Goal: Find specific page/section: Find specific page/section

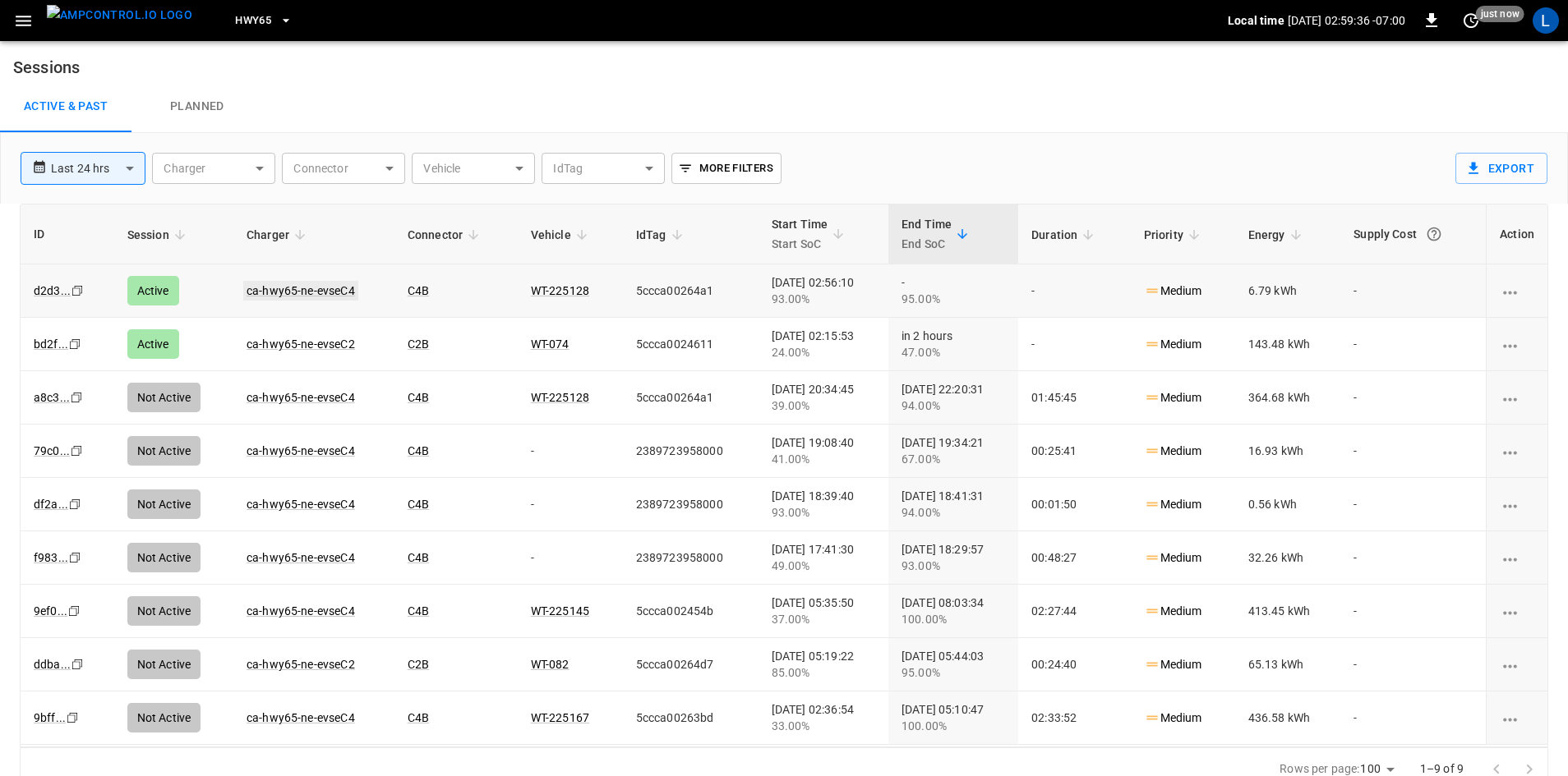
click at [285, 286] on link "ca-hwy65-ne-evseC4" at bounding box center [301, 290] width 115 height 20
click at [282, 345] on link "ca-hwy65-ne-evseC2" at bounding box center [301, 344] width 115 height 20
click at [245, 24] on button "HWY65" at bounding box center [264, 21] width 70 height 32
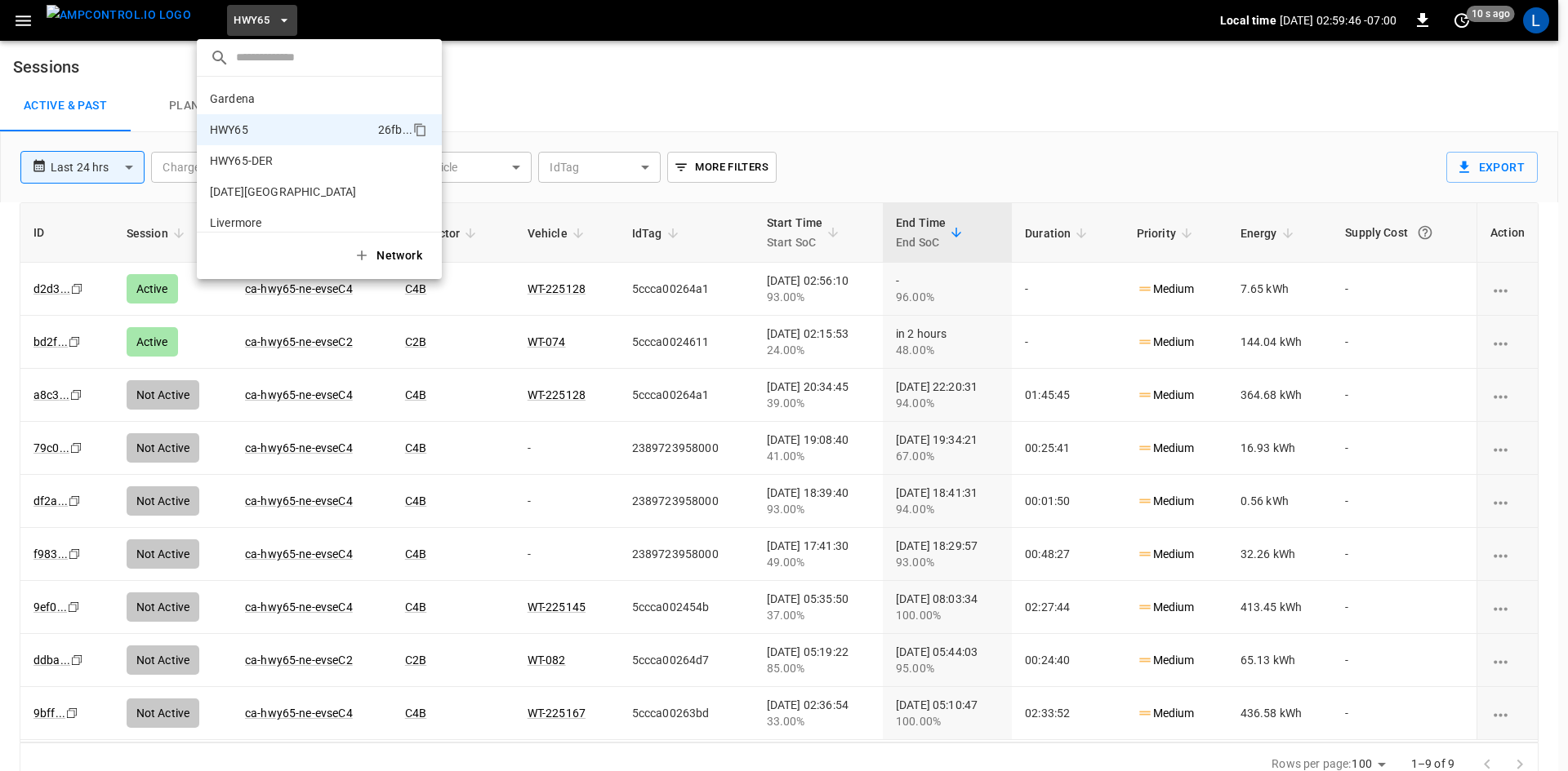
scroll to position [26, 0]
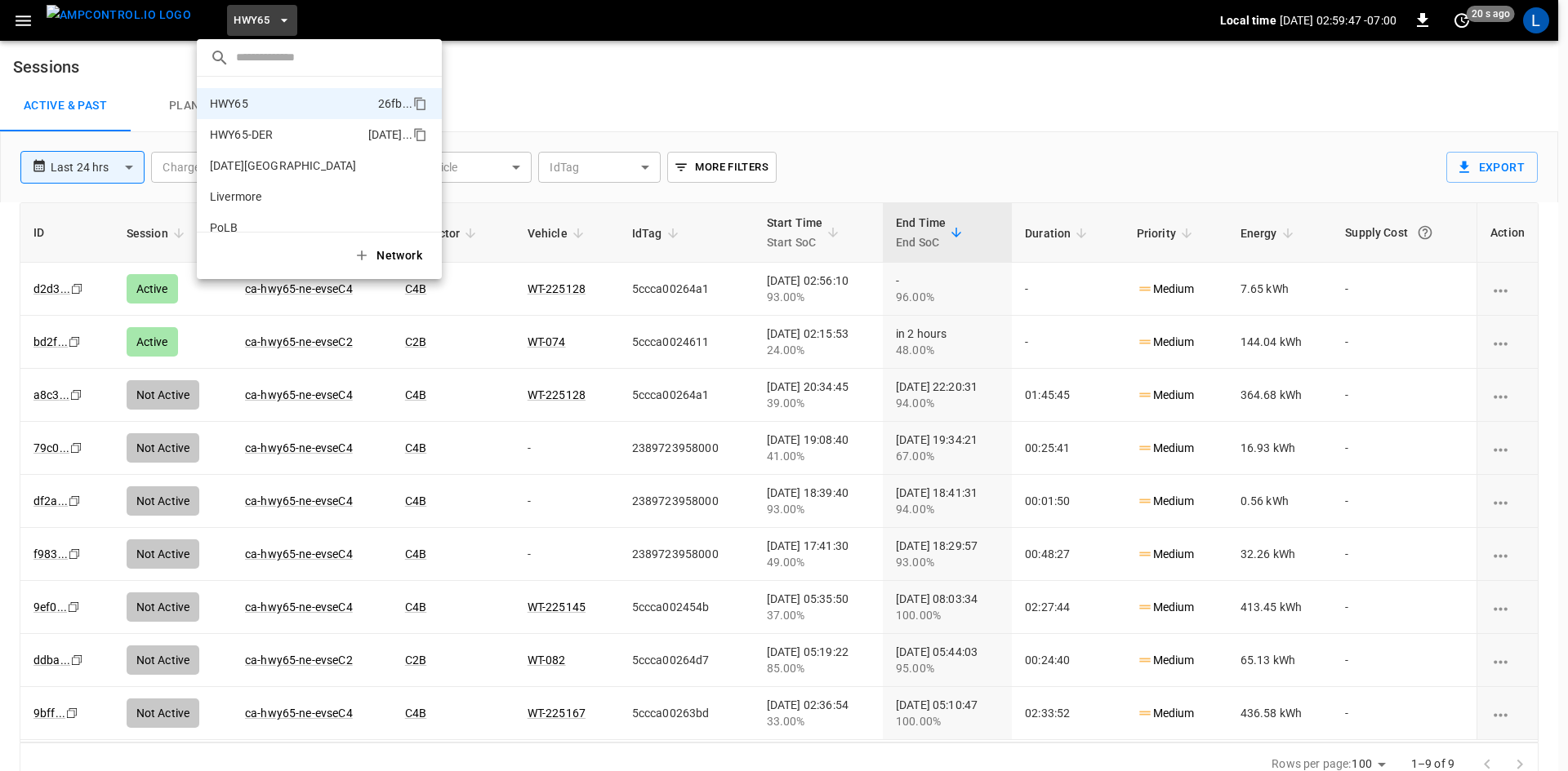
click at [252, 127] on p "HWY65-DER" at bounding box center [286, 134] width 152 height 16
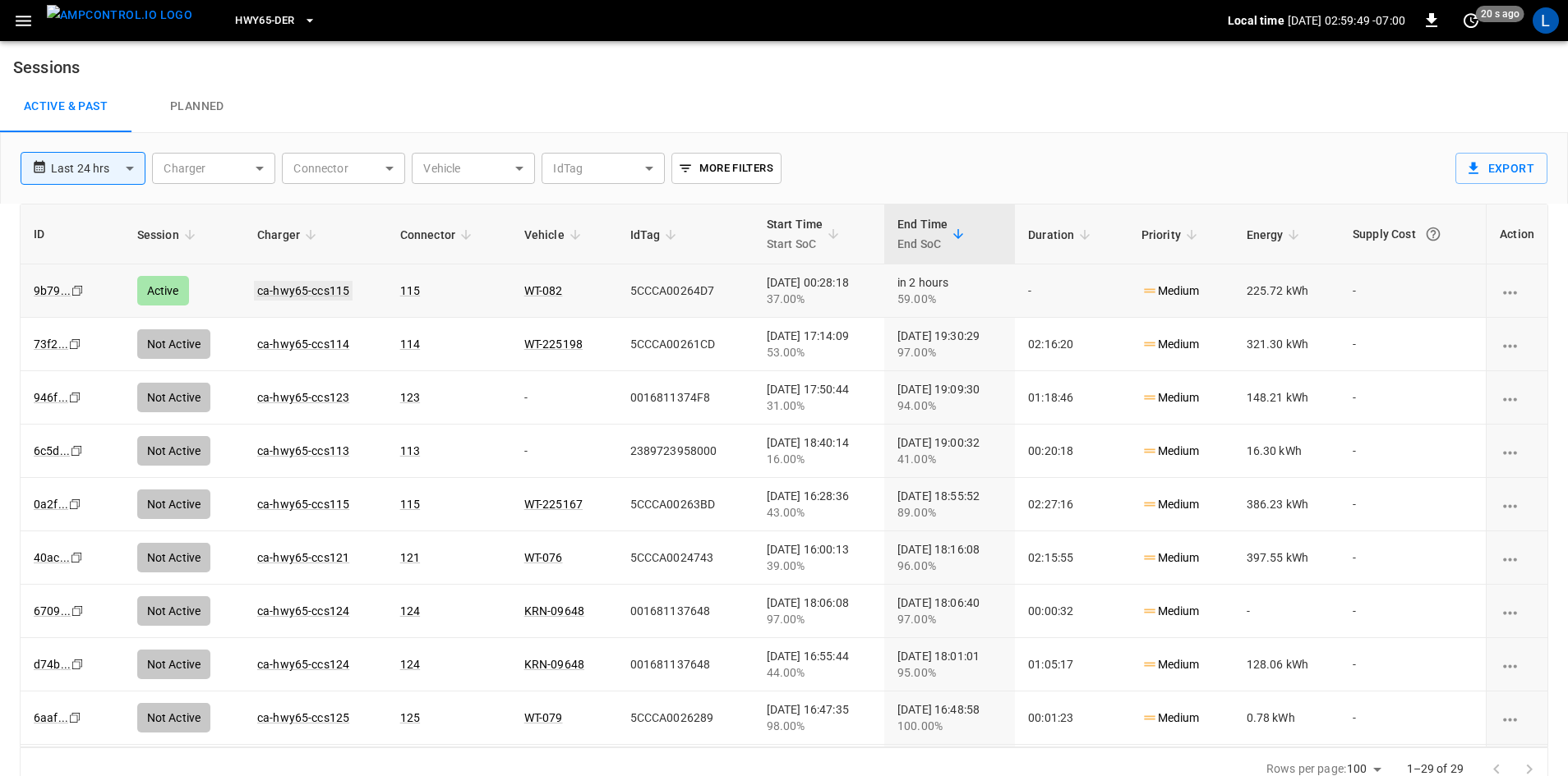
click at [303, 290] on link "ca-hwy65-ccs115" at bounding box center [303, 290] width 99 height 20
click at [238, 21] on span "HWY65-DER" at bounding box center [264, 21] width 59 height 19
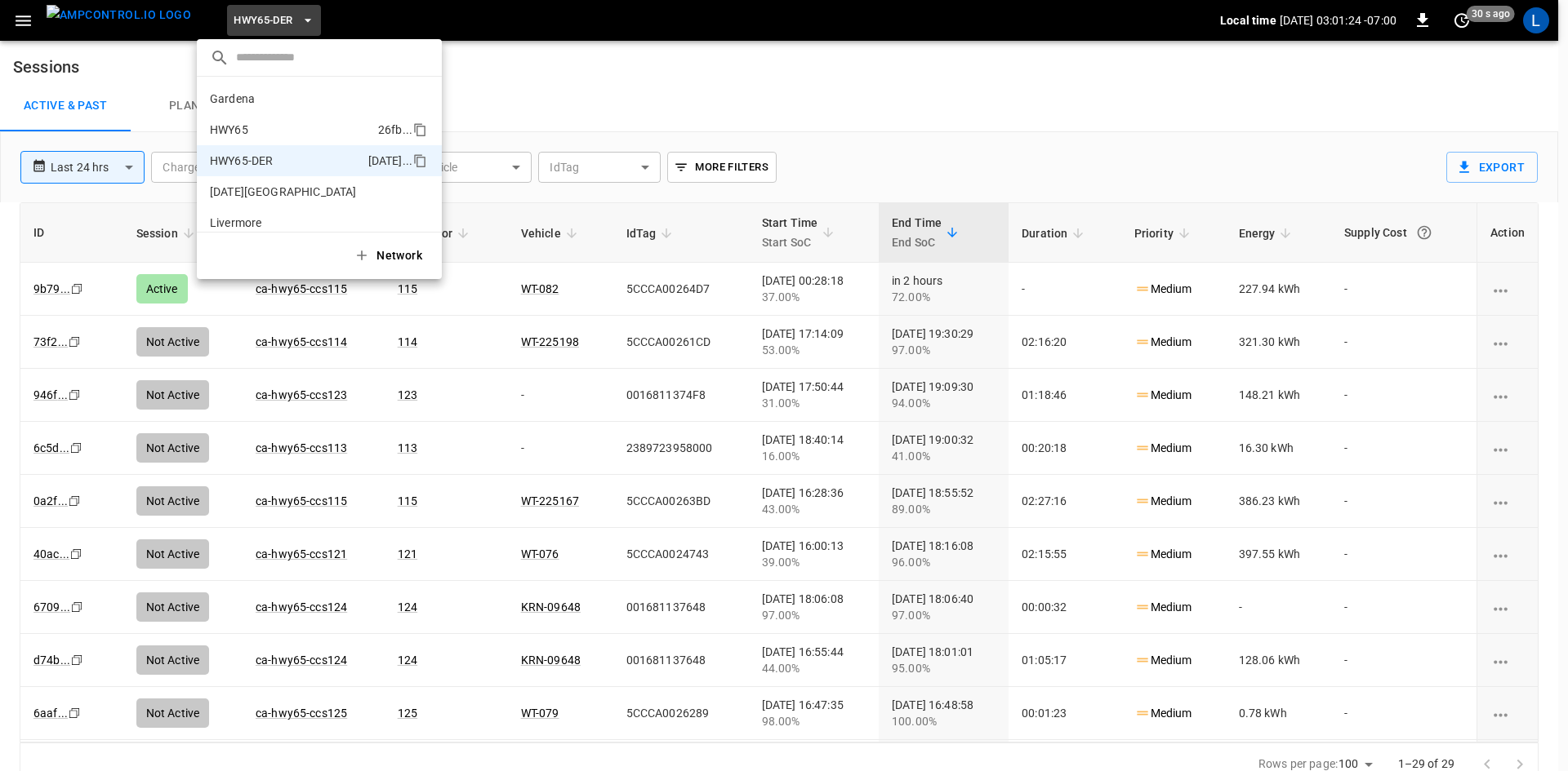
click at [288, 135] on p "HWY65" at bounding box center [290, 129] width 161 height 16
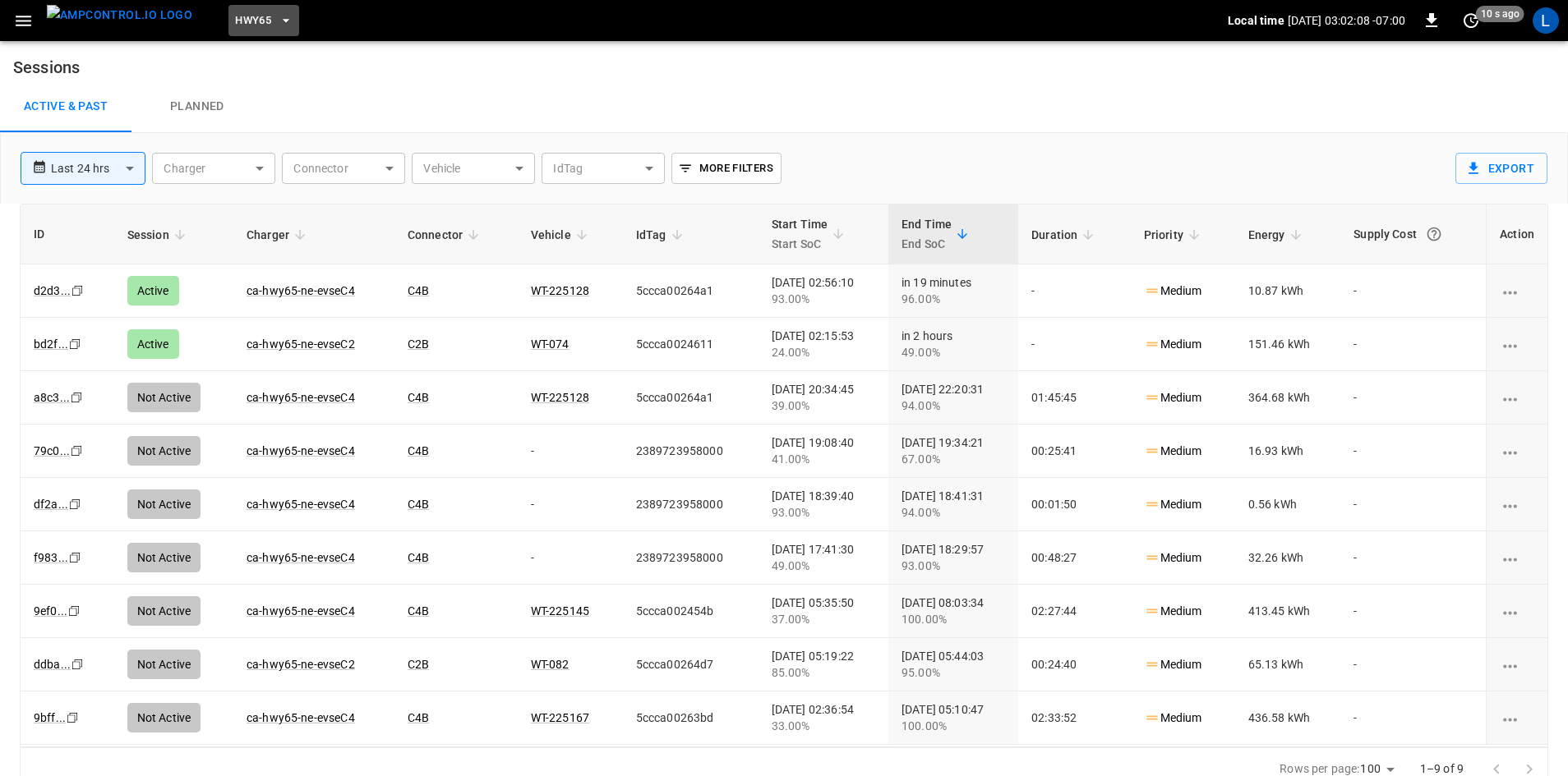
click at [235, 18] on span "HWY65" at bounding box center [253, 21] width 36 height 19
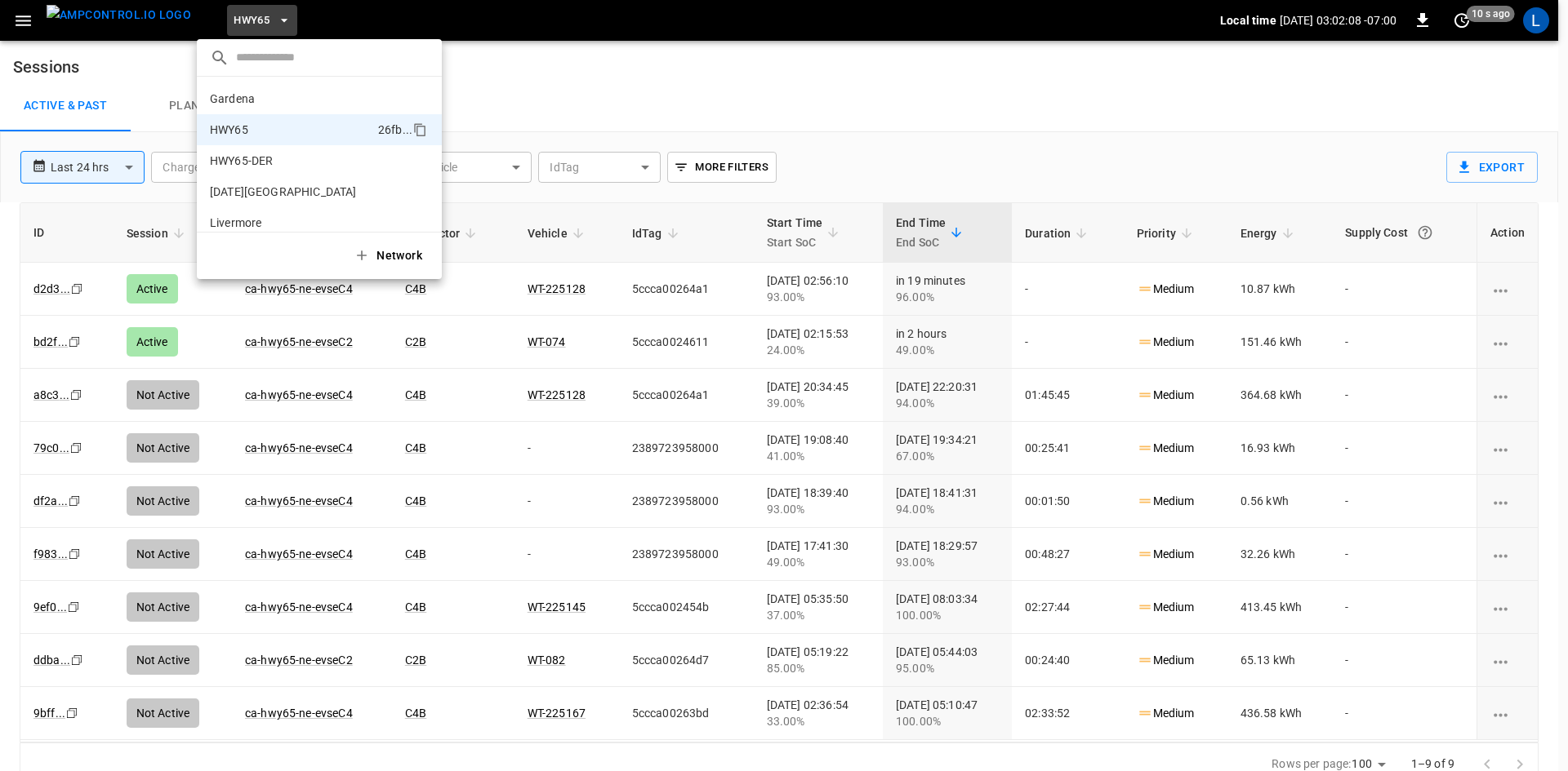
scroll to position [26, 0]
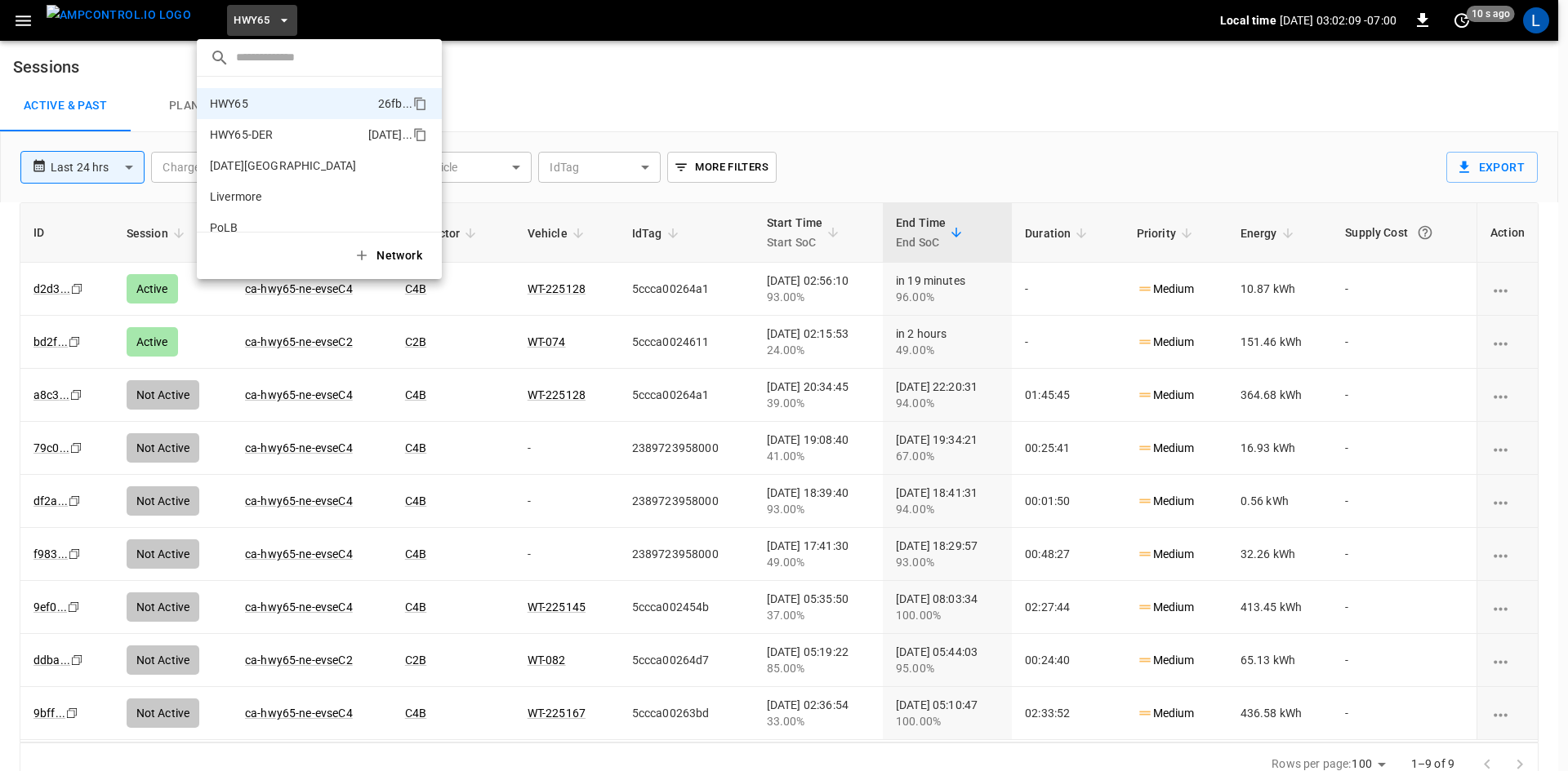
click at [290, 128] on p "HWY65-DER" at bounding box center [286, 134] width 152 height 16
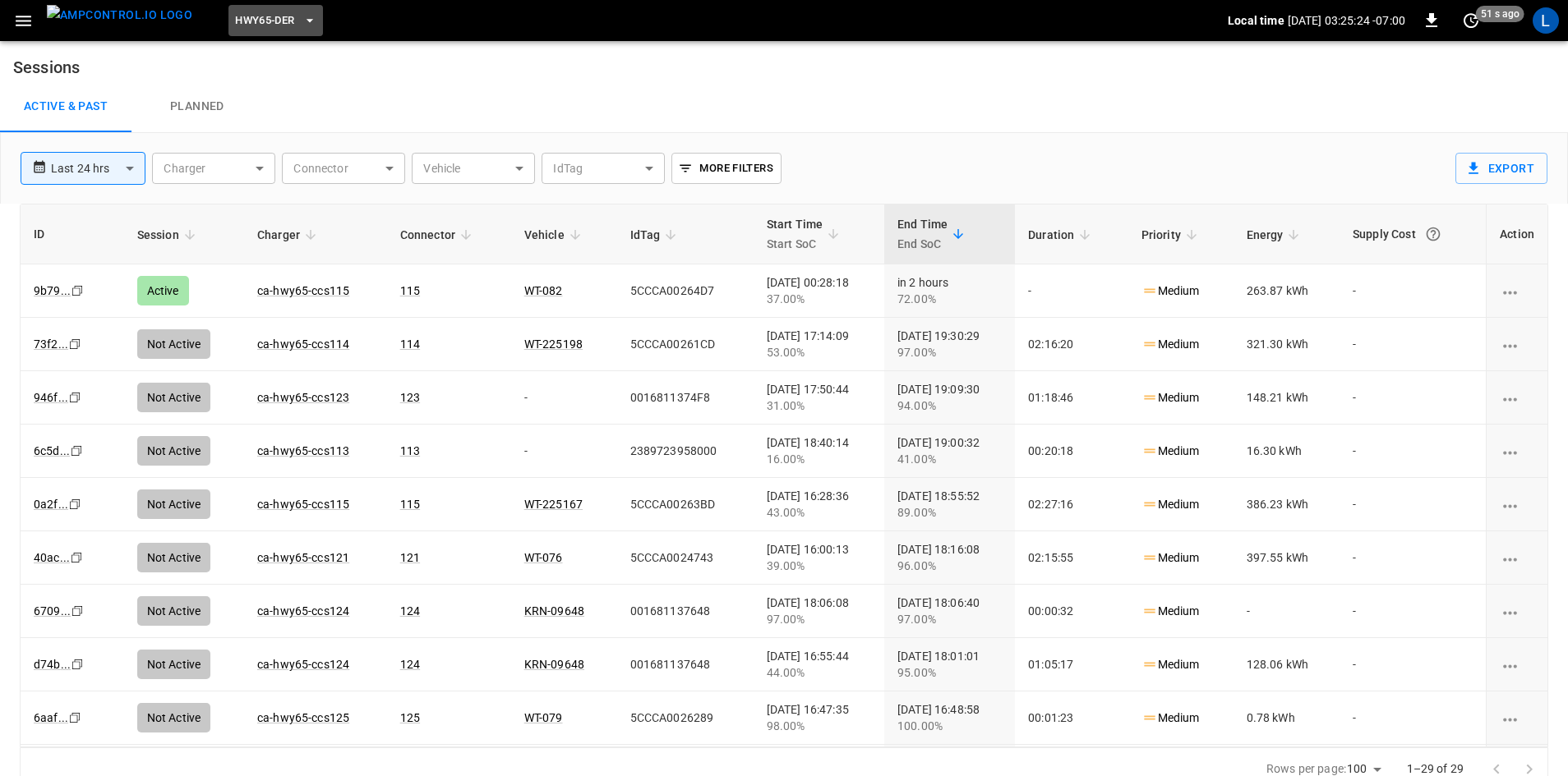
click at [259, 18] on span "HWY65-DER" at bounding box center [264, 21] width 59 height 19
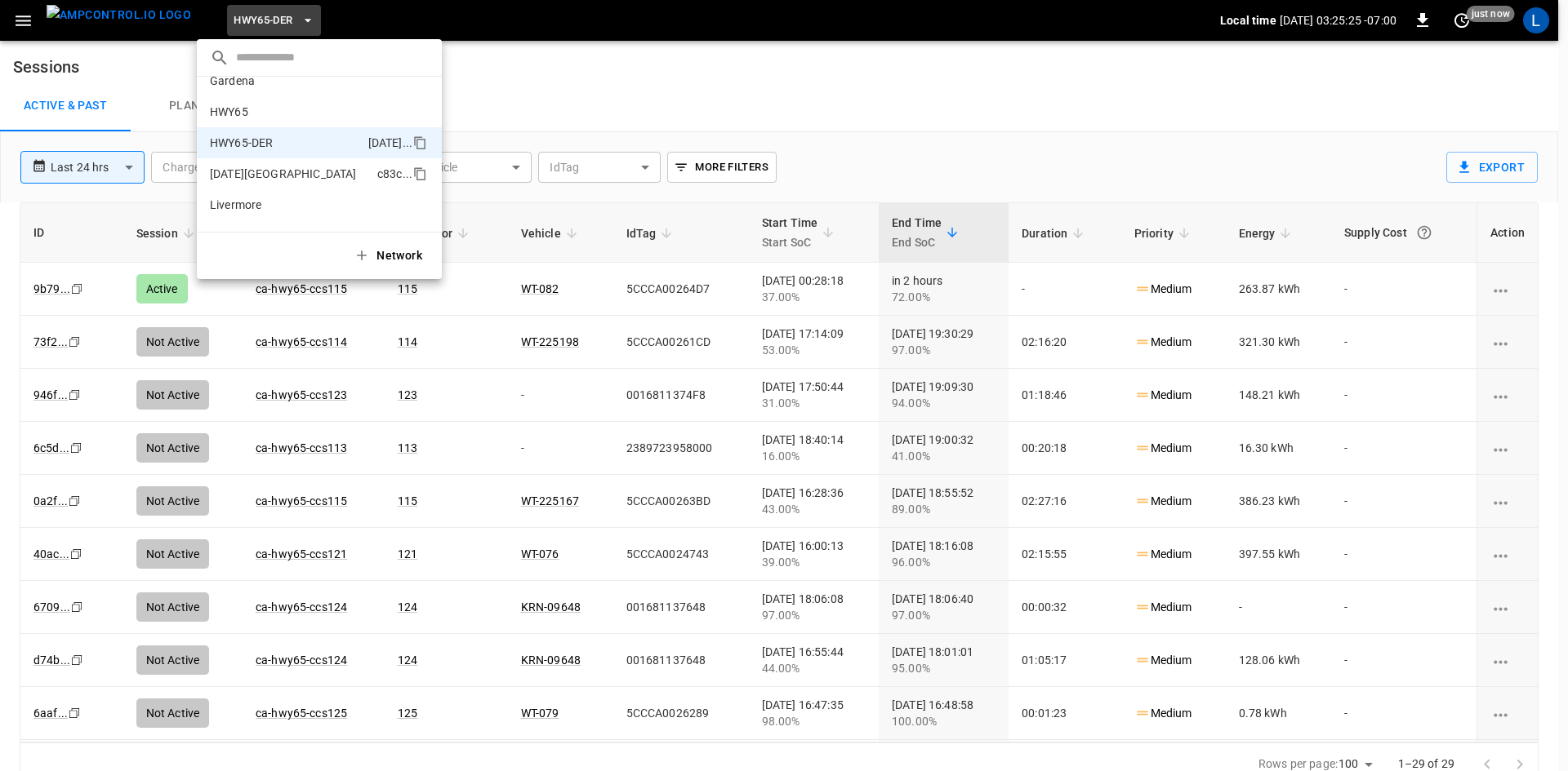
scroll to position [0, 0]
click at [299, 126] on p "HWY65" at bounding box center [290, 129] width 161 height 16
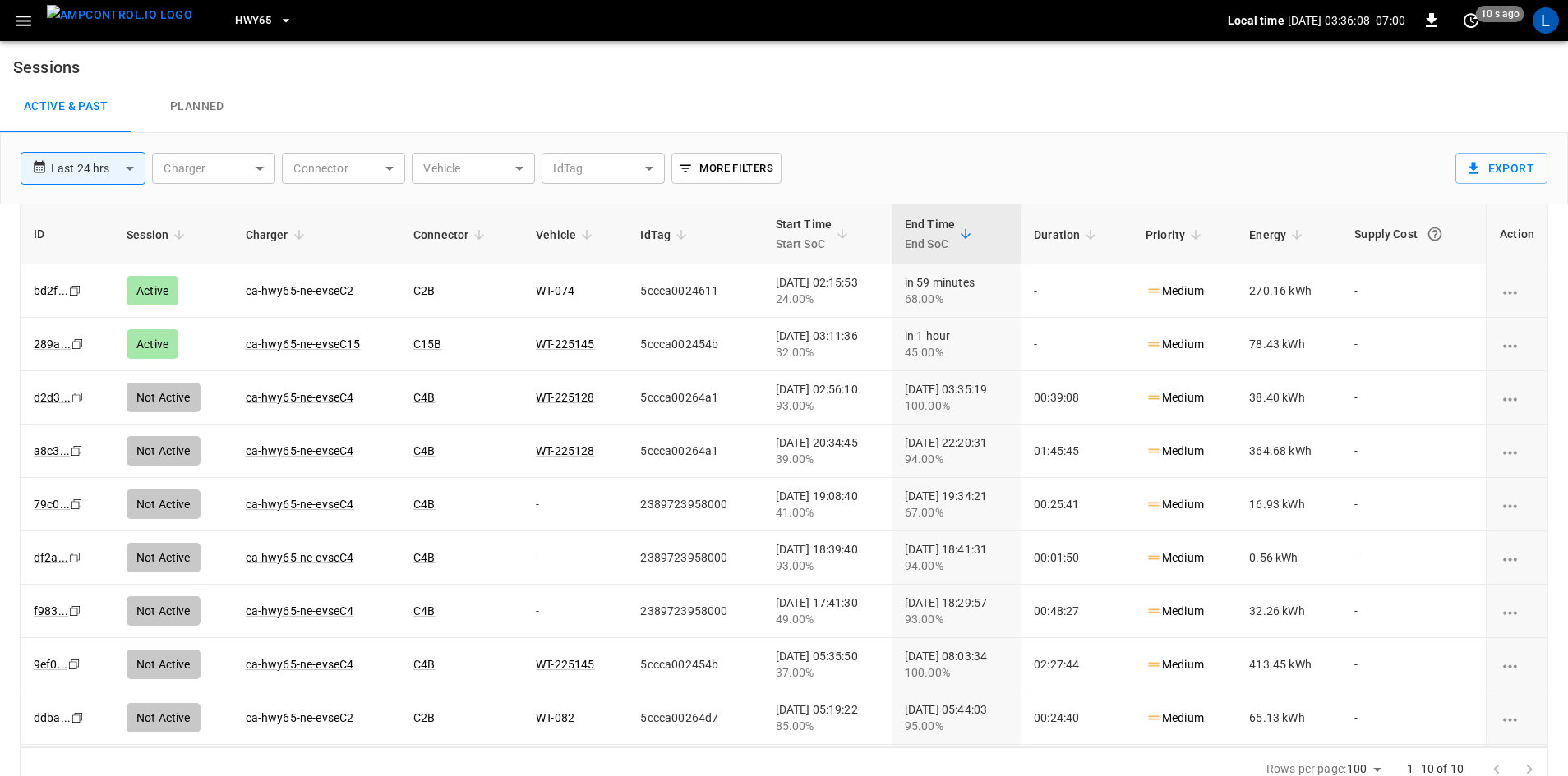
click at [235, 24] on span "HWY65" at bounding box center [253, 21] width 36 height 19
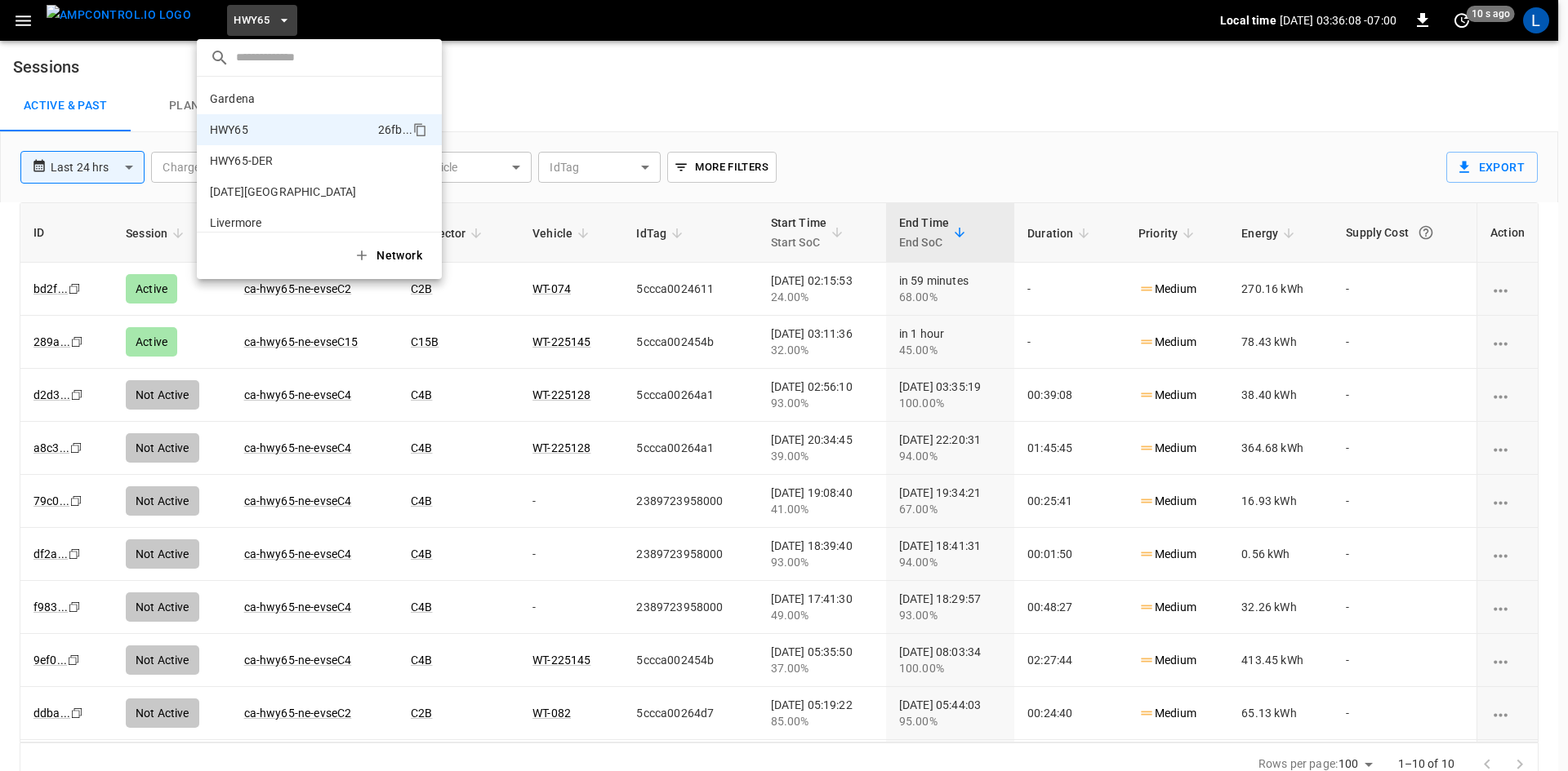
scroll to position [26, 0]
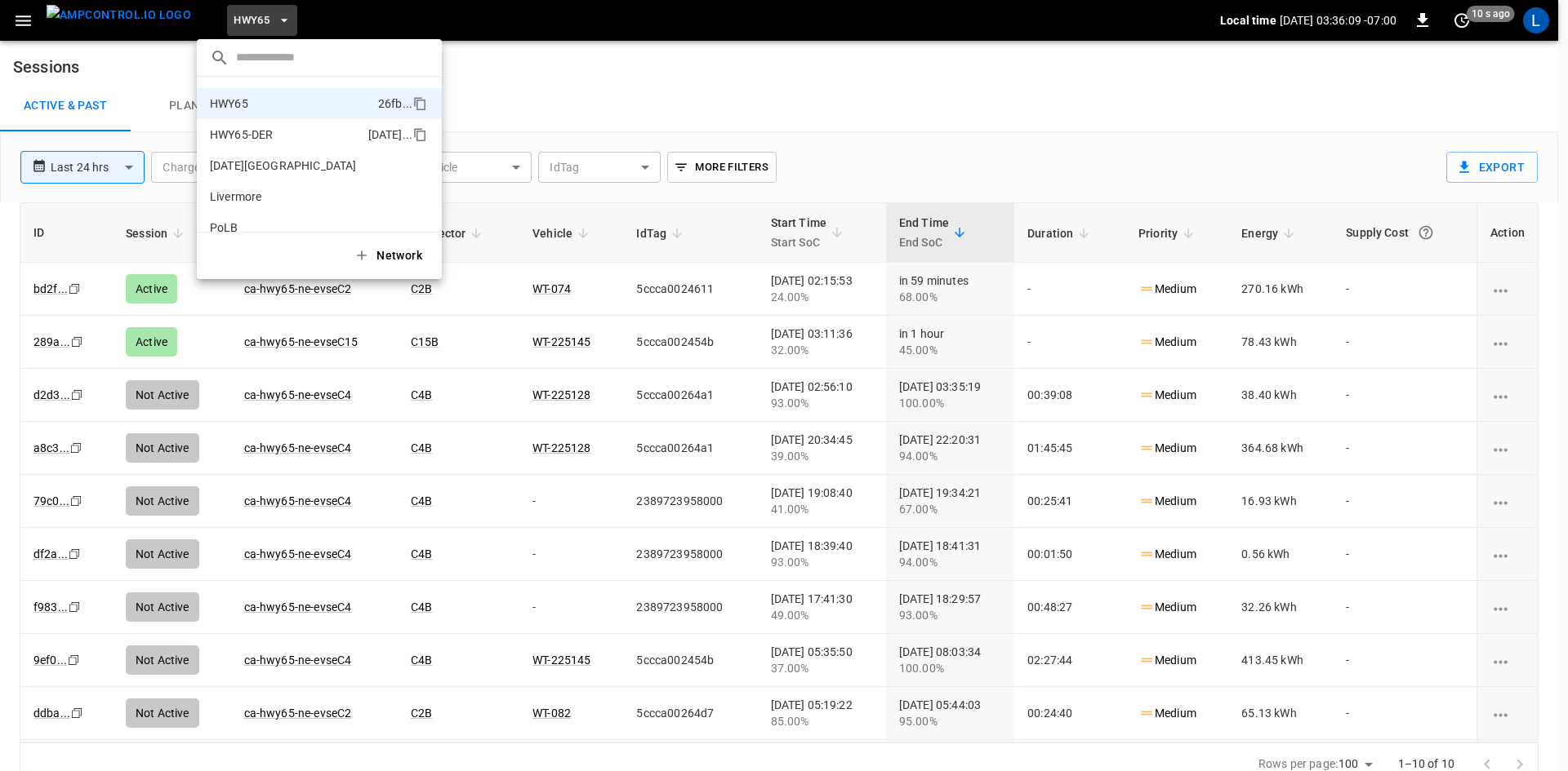
click at [262, 141] on p "HWY65-DER" at bounding box center [286, 134] width 152 height 16
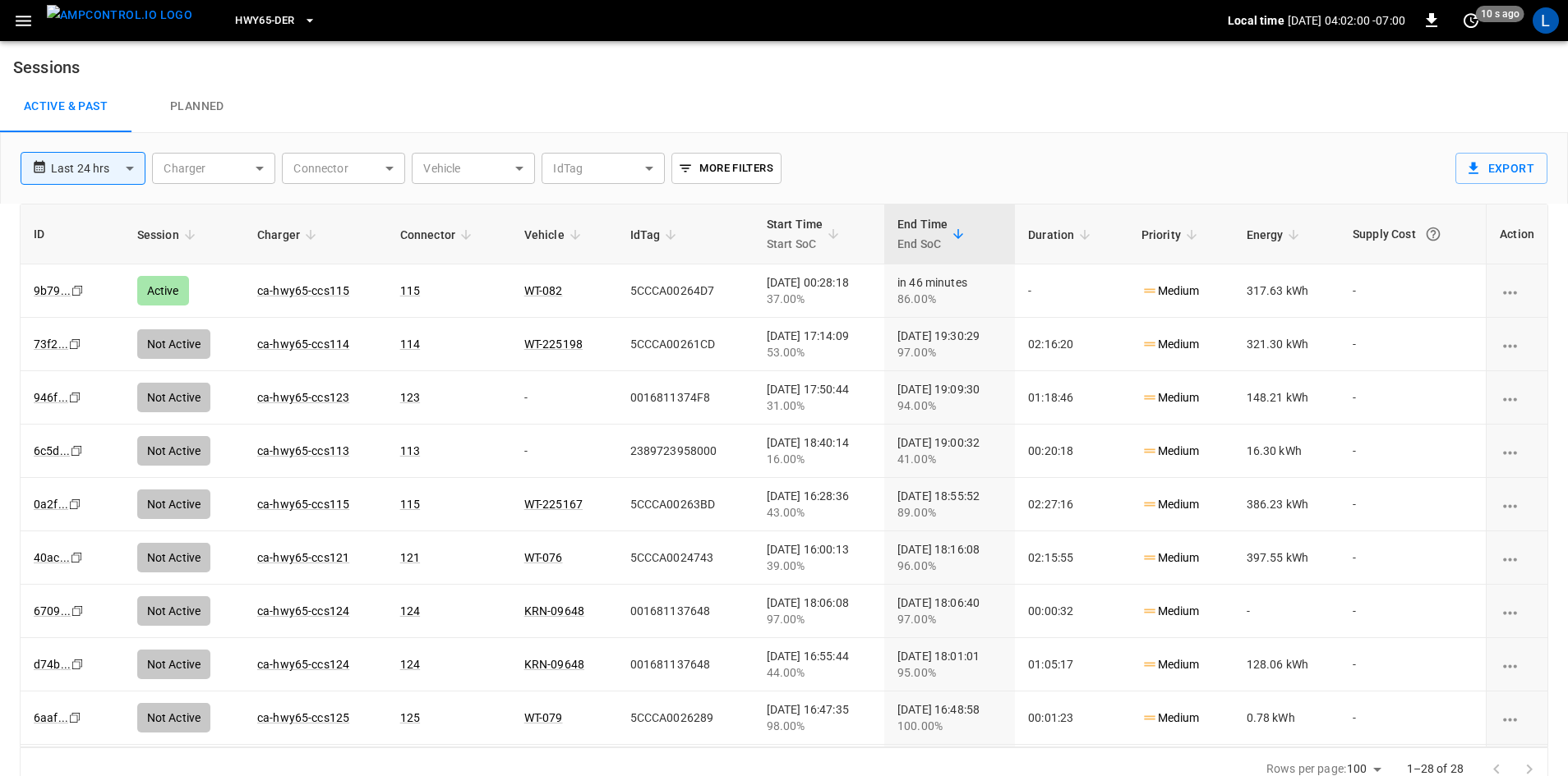
click at [267, 24] on button "HWY65-DER" at bounding box center [275, 21] width 94 height 32
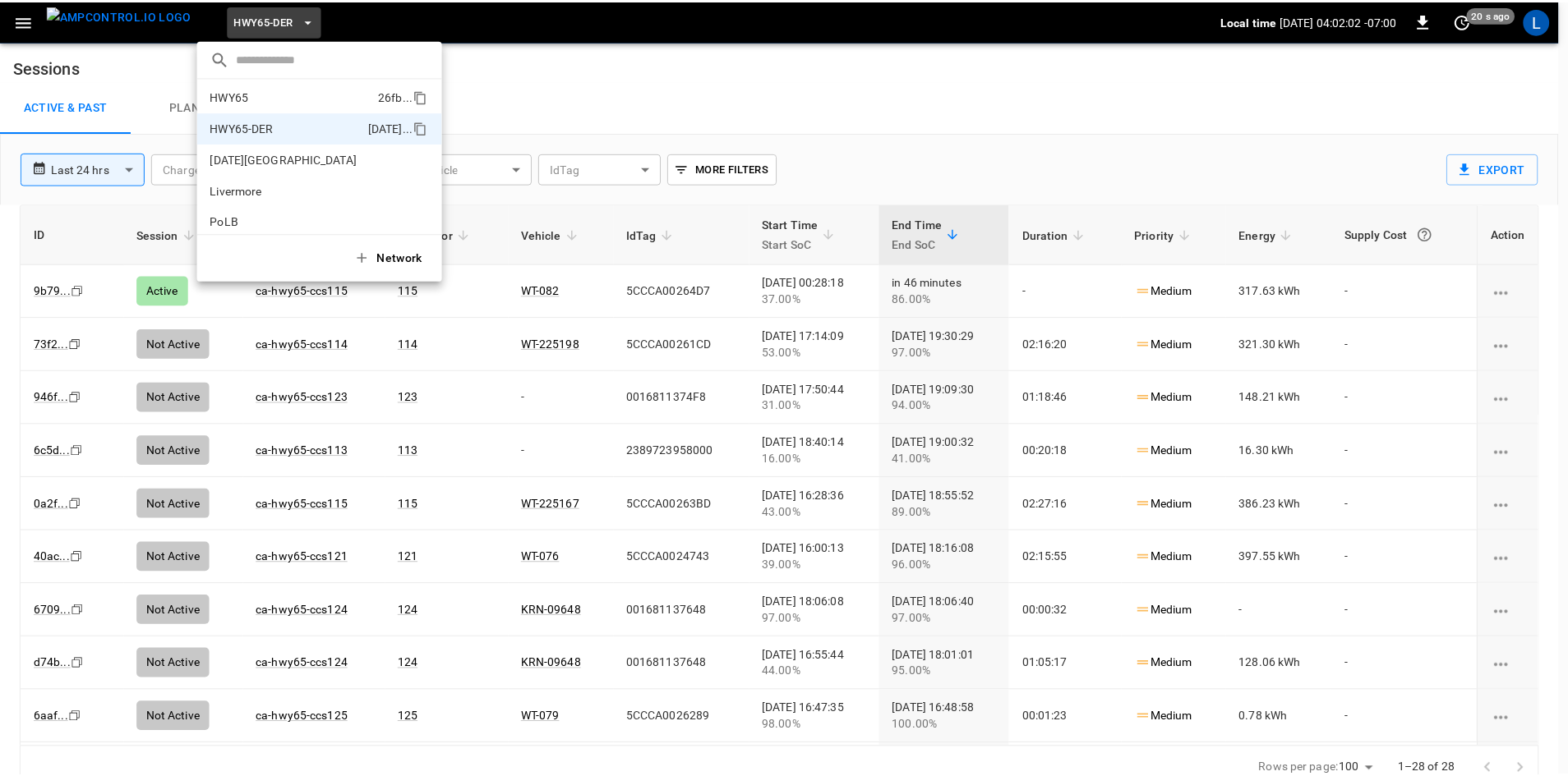
scroll to position [0, 0]
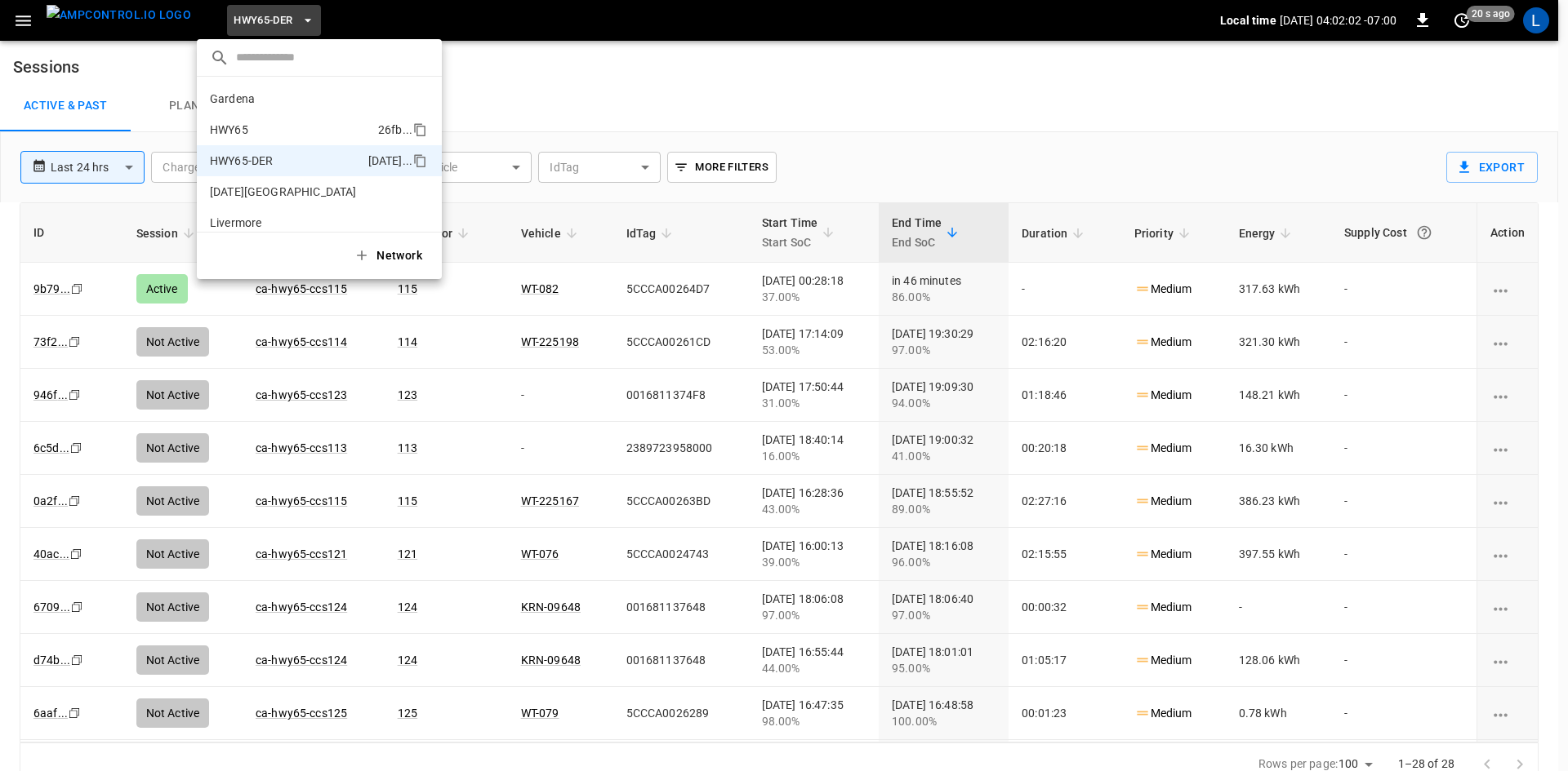
click at [289, 135] on p "HWY65" at bounding box center [290, 129] width 161 height 16
